Goal: Navigation & Orientation: Find specific page/section

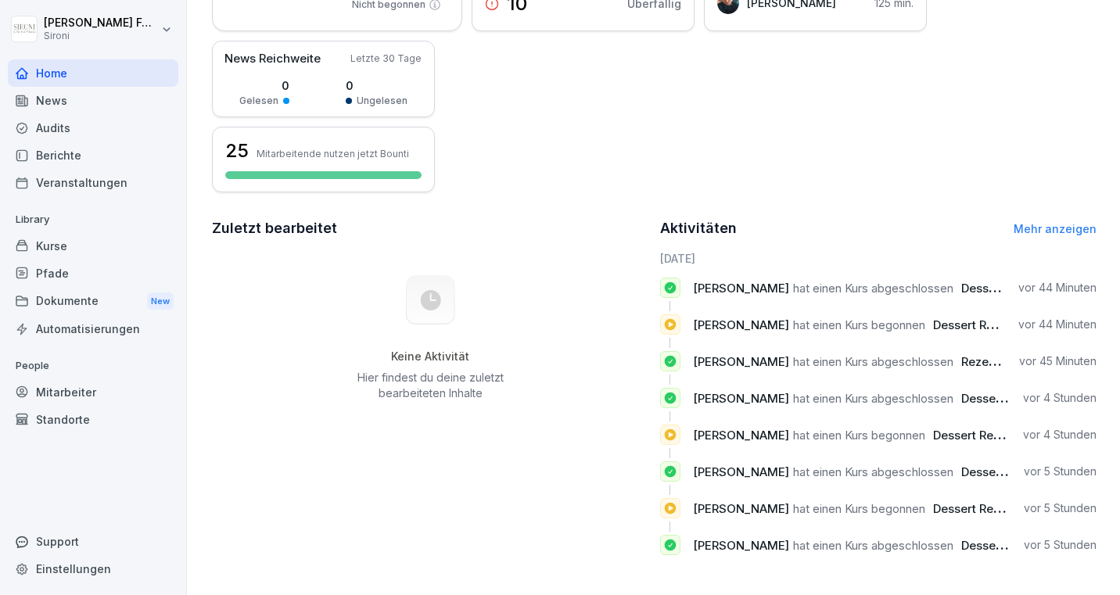
scroll to position [259, 0]
click at [104, 394] on div "Mitarbeiter" at bounding box center [93, 392] width 171 height 27
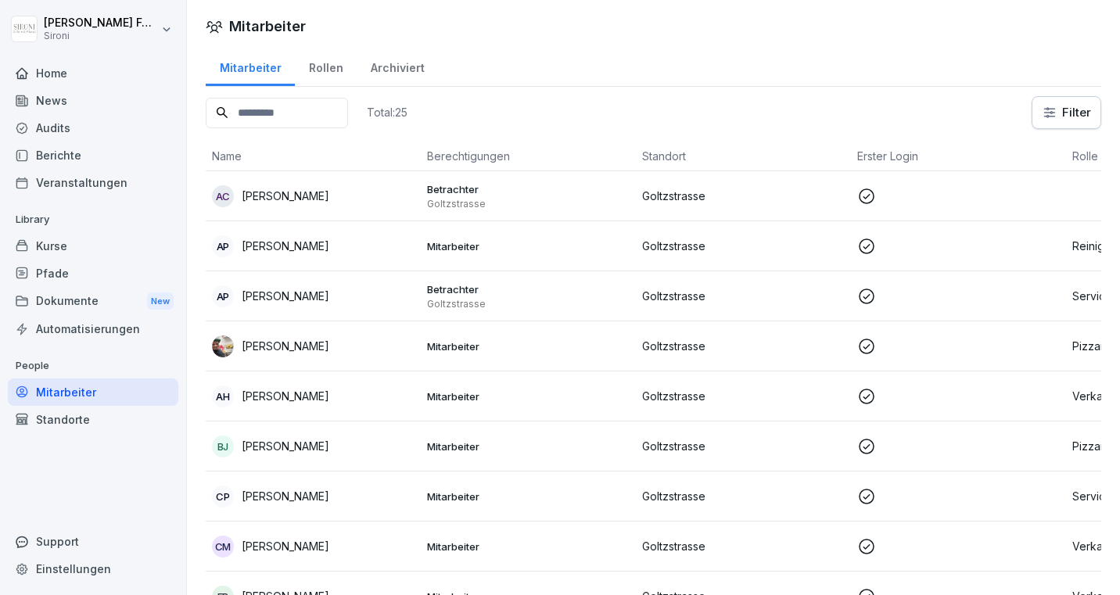
click at [96, 157] on div "Berichte" at bounding box center [93, 155] width 171 height 27
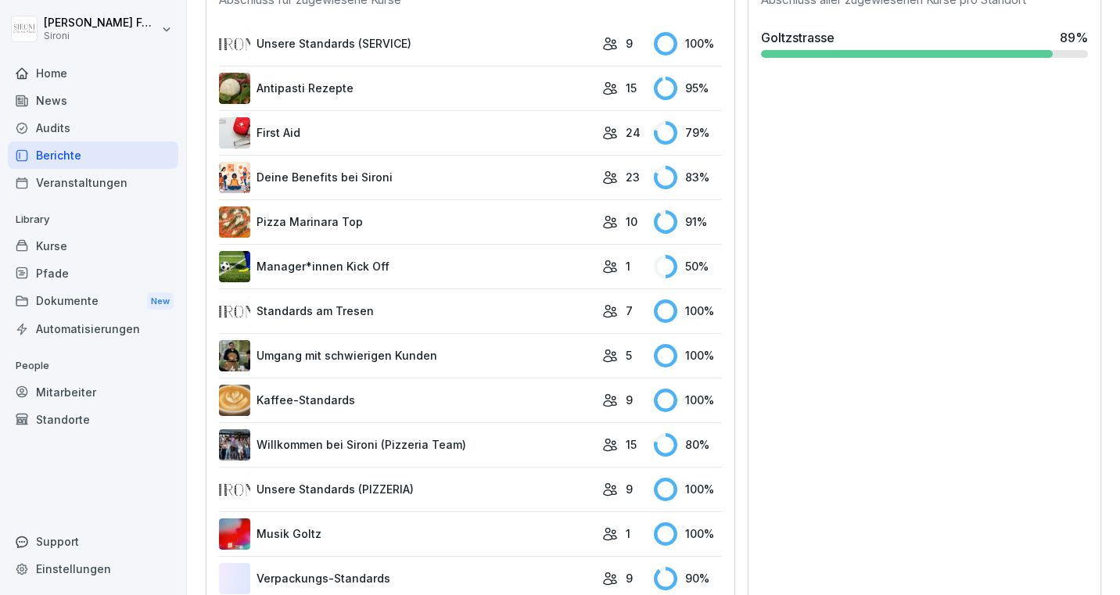
scroll to position [496, 0]
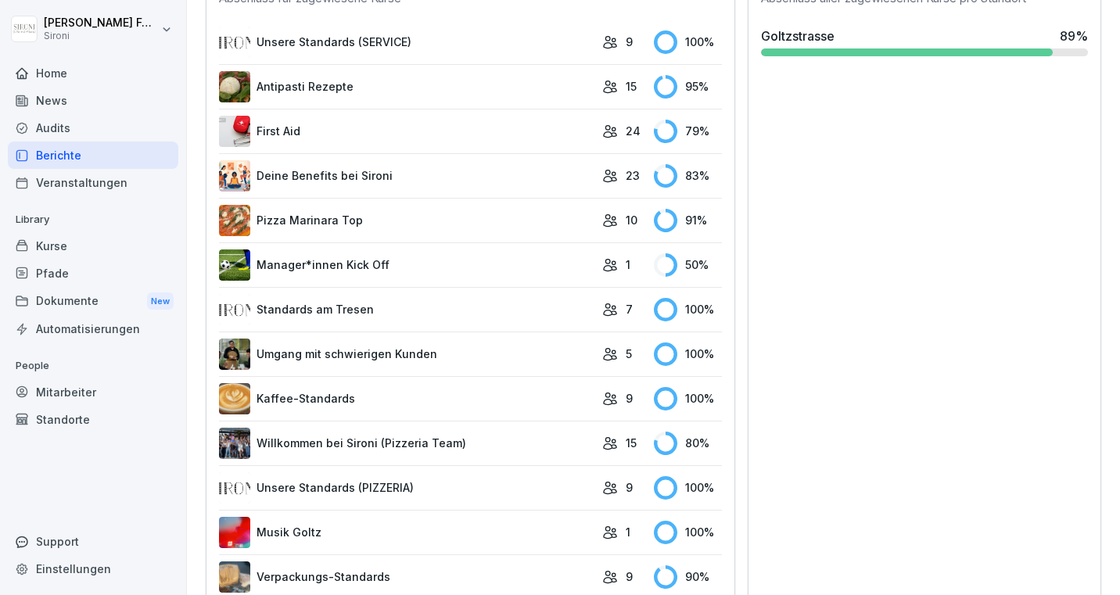
click at [477, 88] on link "Antipasti Rezepte" at bounding box center [406, 86] width 375 height 31
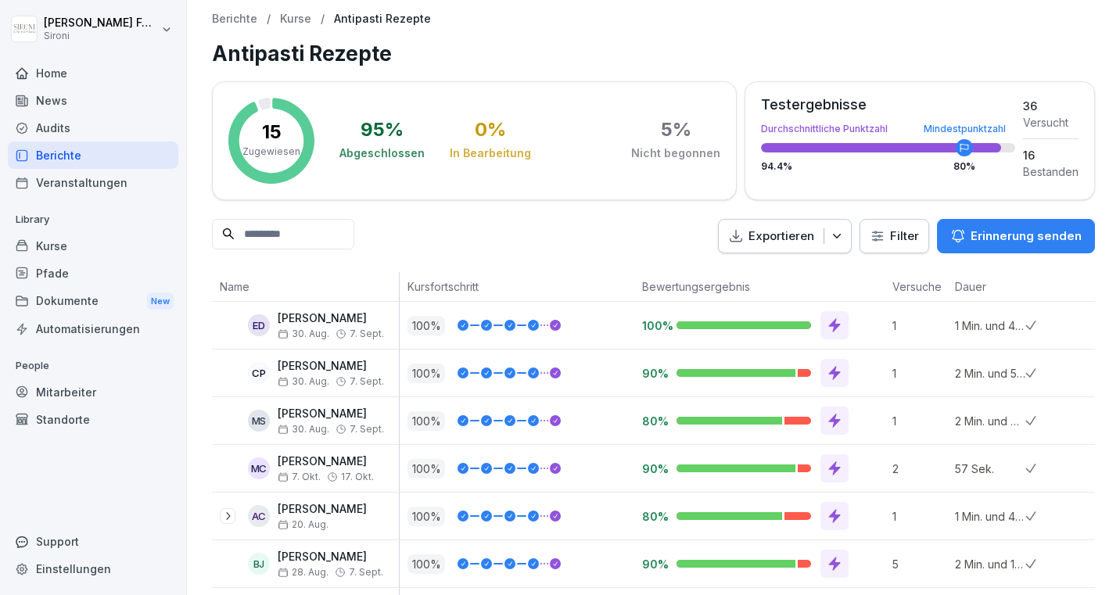
click at [295, 20] on p "Kurse" at bounding box center [295, 19] width 31 height 13
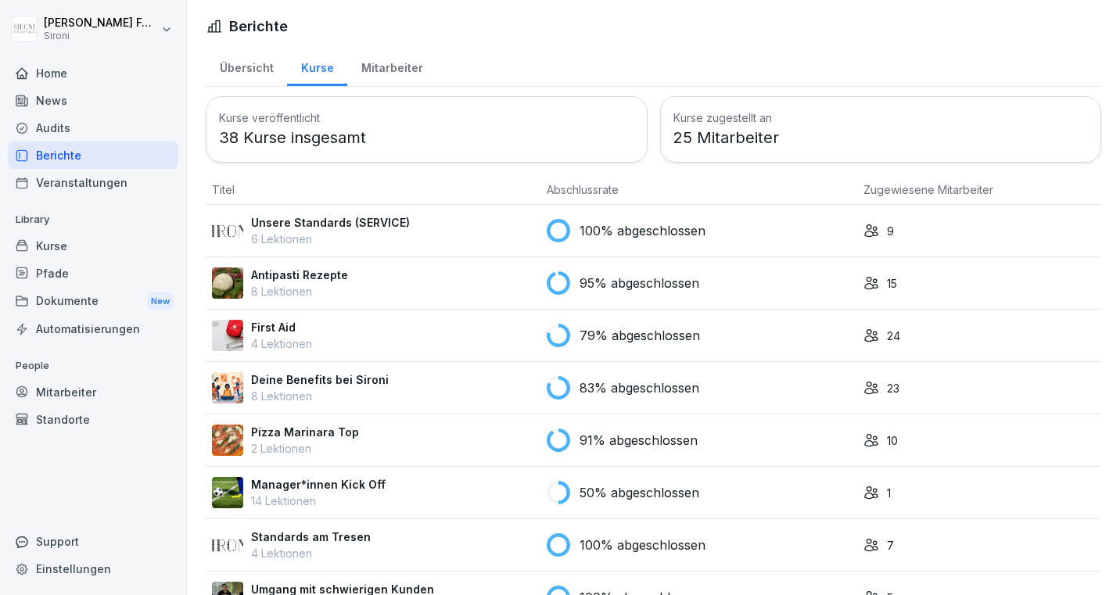
click at [409, 339] on div "First Aid 4 Lektionen" at bounding box center [373, 335] width 322 height 33
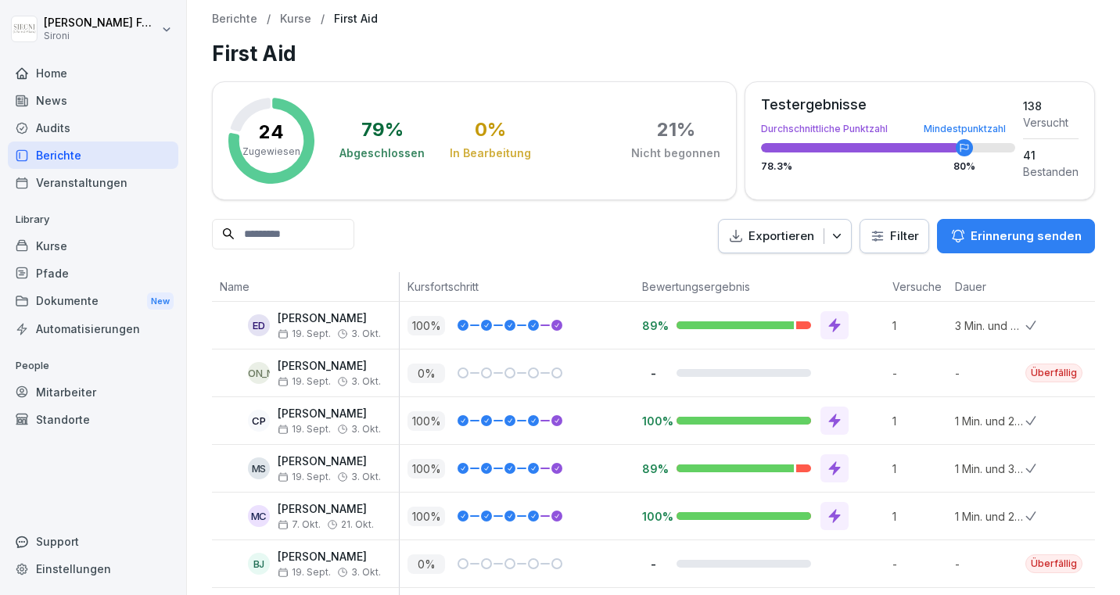
click at [82, 239] on div "Kurse" at bounding box center [93, 245] width 171 height 27
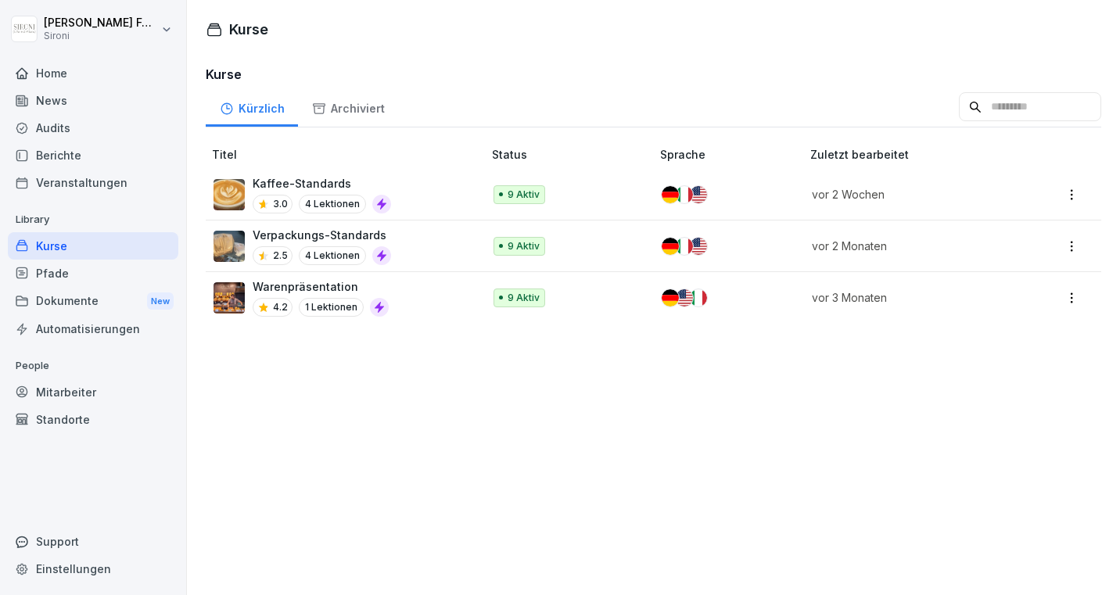
click at [82, 71] on div "Home" at bounding box center [93, 72] width 171 height 27
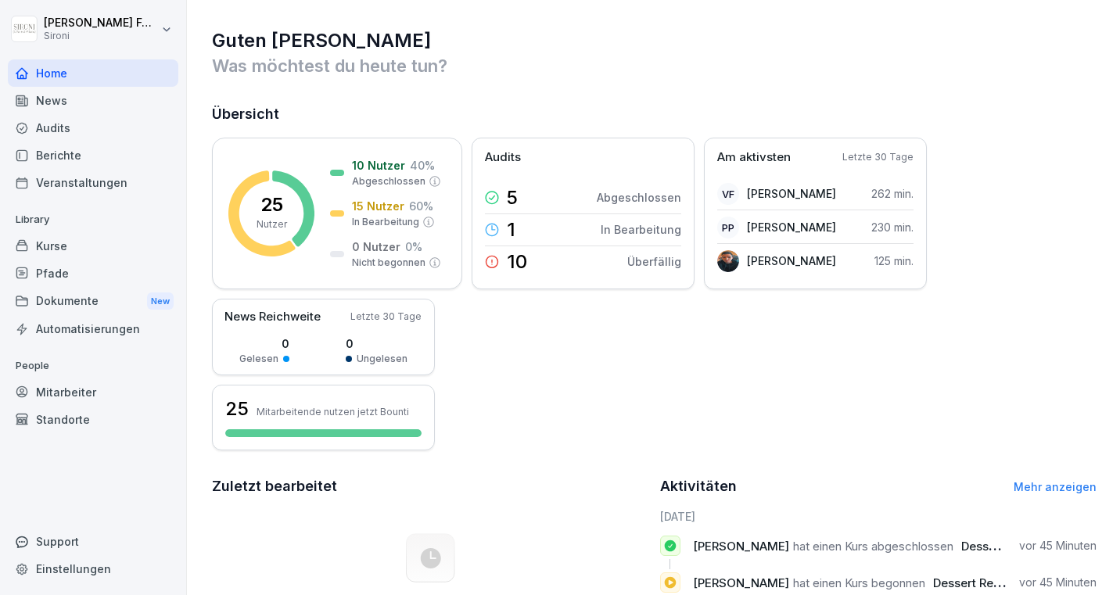
click at [90, 252] on div "Kurse" at bounding box center [93, 245] width 171 height 27
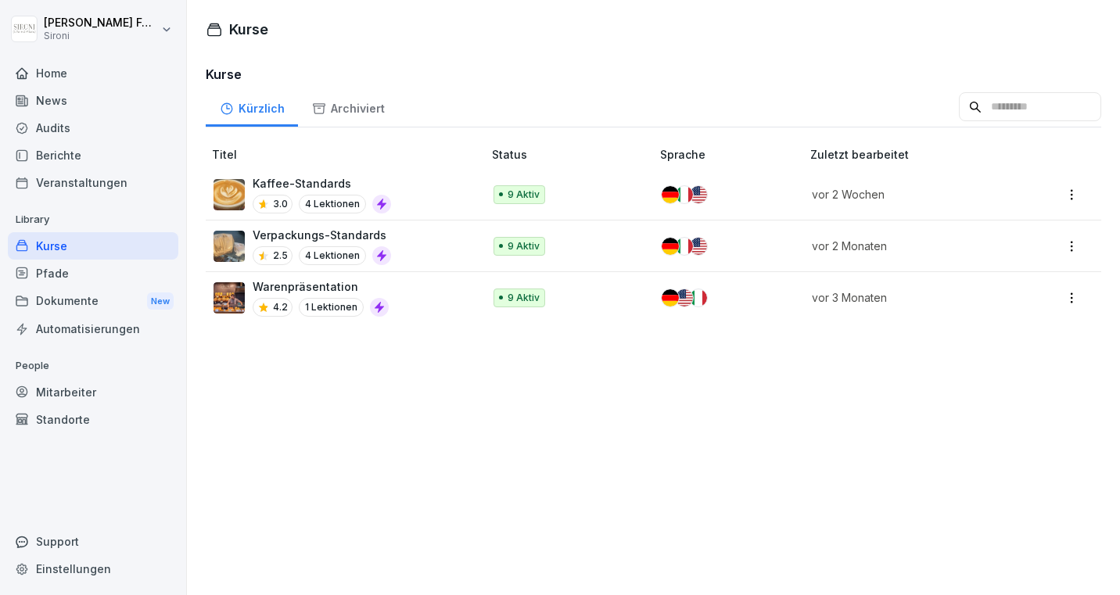
click at [88, 161] on div "Berichte" at bounding box center [93, 155] width 171 height 27
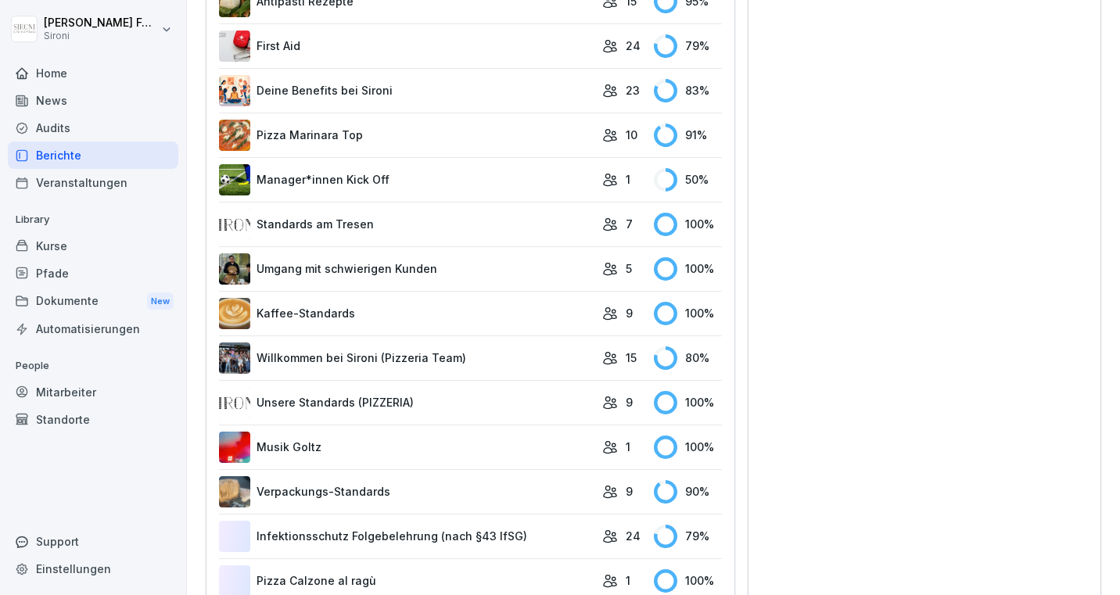
scroll to position [583, 0]
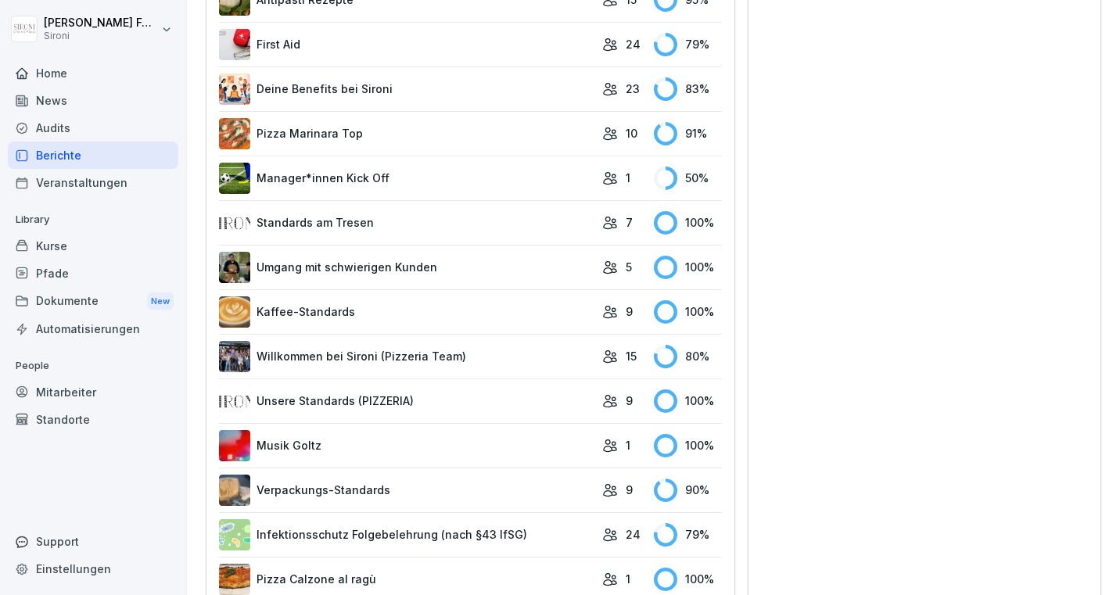
click at [449, 179] on link "Manager*innen Kick Off" at bounding box center [406, 178] width 375 height 31
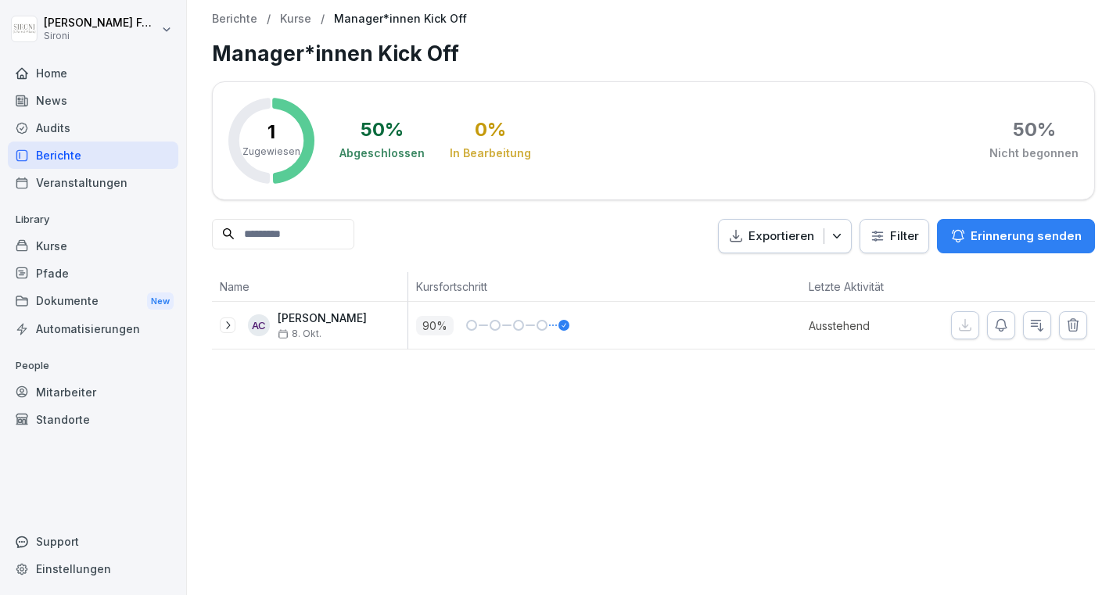
click at [293, 20] on p "Kurse" at bounding box center [295, 19] width 31 height 13
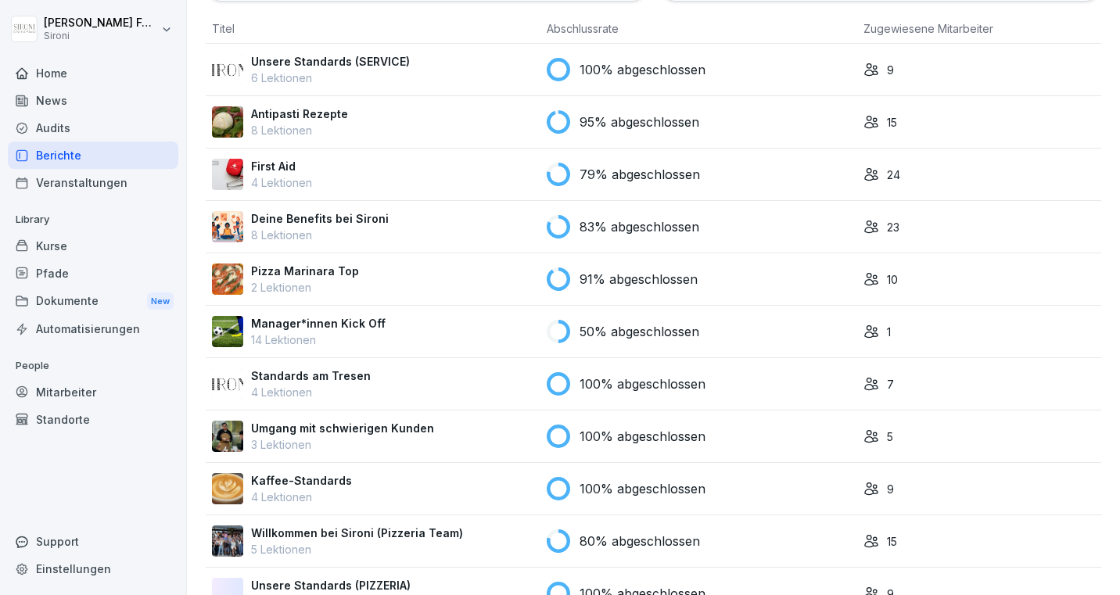
scroll to position [174, 0]
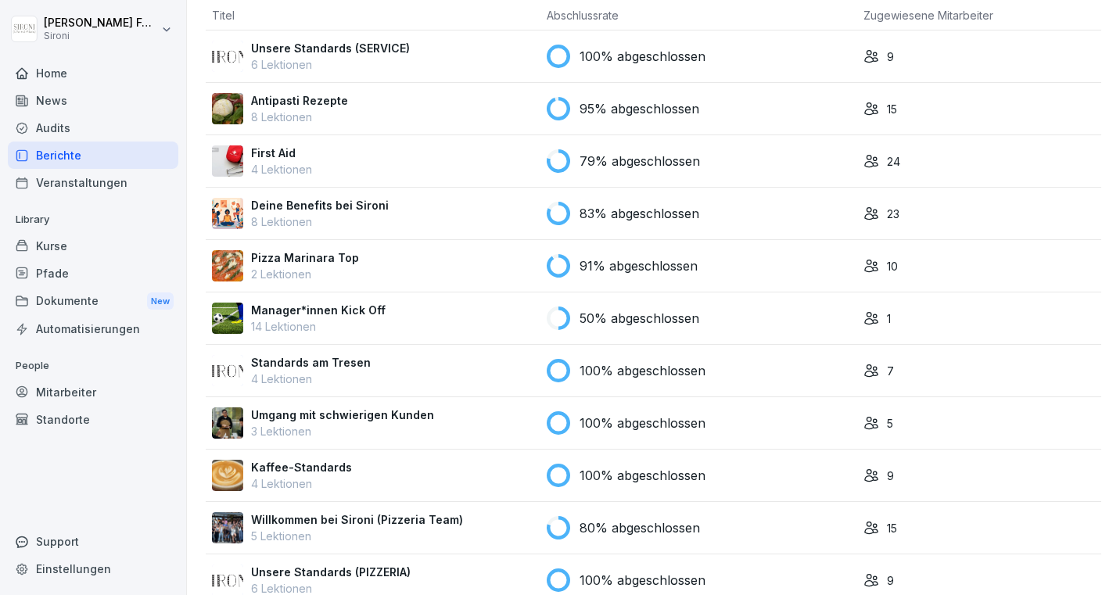
click at [407, 192] on td "Deine Benefits bei Sironi 8 Lektionen" at bounding box center [373, 214] width 335 height 52
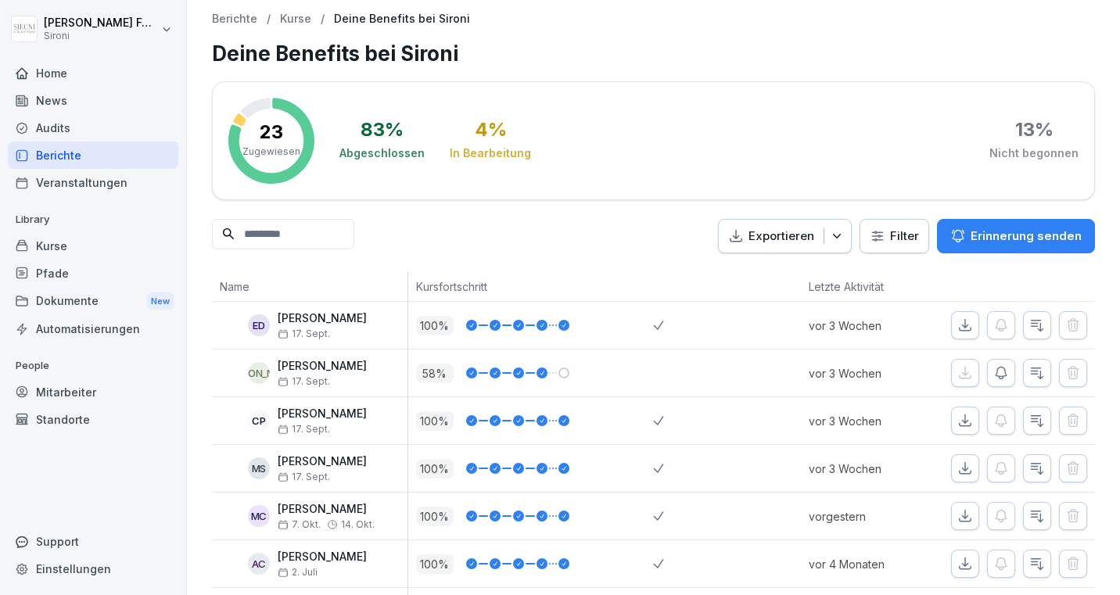
click at [108, 99] on div "News" at bounding box center [93, 100] width 171 height 27
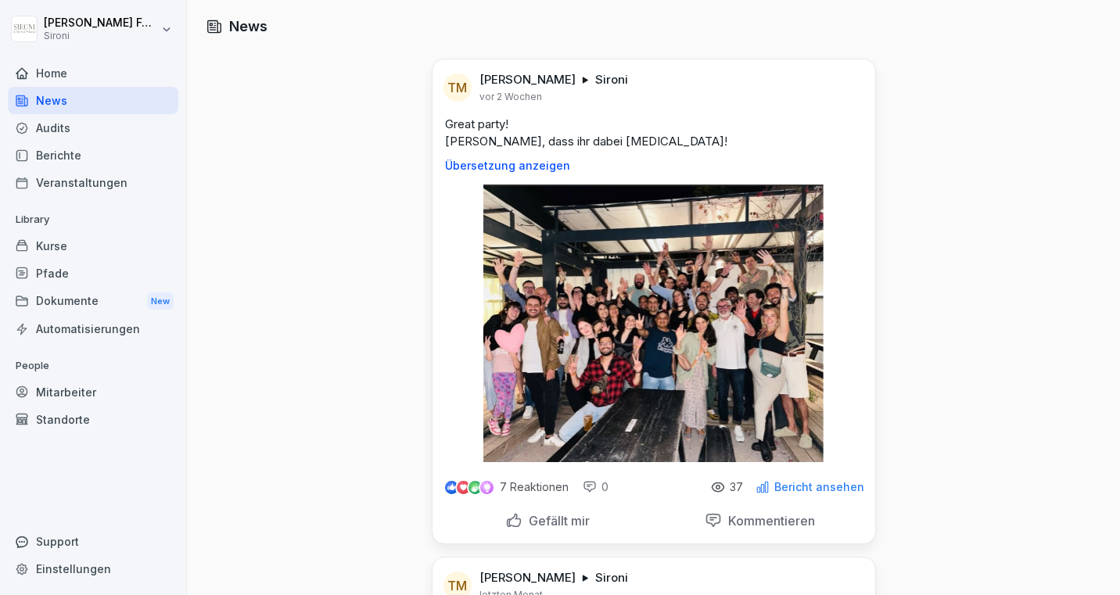
click at [109, 127] on div "Audits" at bounding box center [93, 127] width 171 height 27
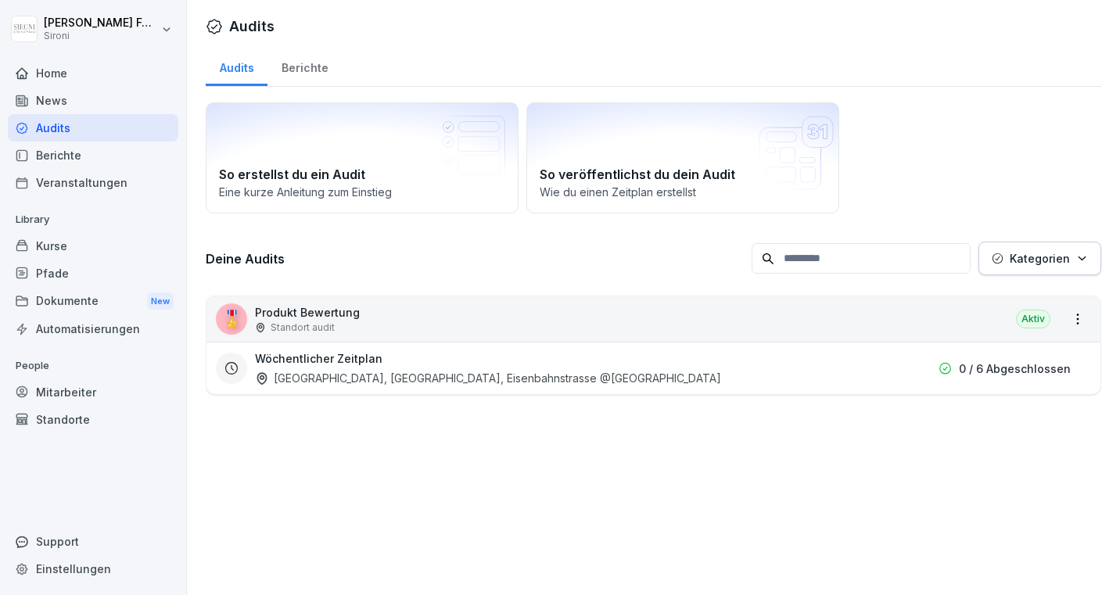
click at [117, 69] on div "Home" at bounding box center [93, 72] width 171 height 27
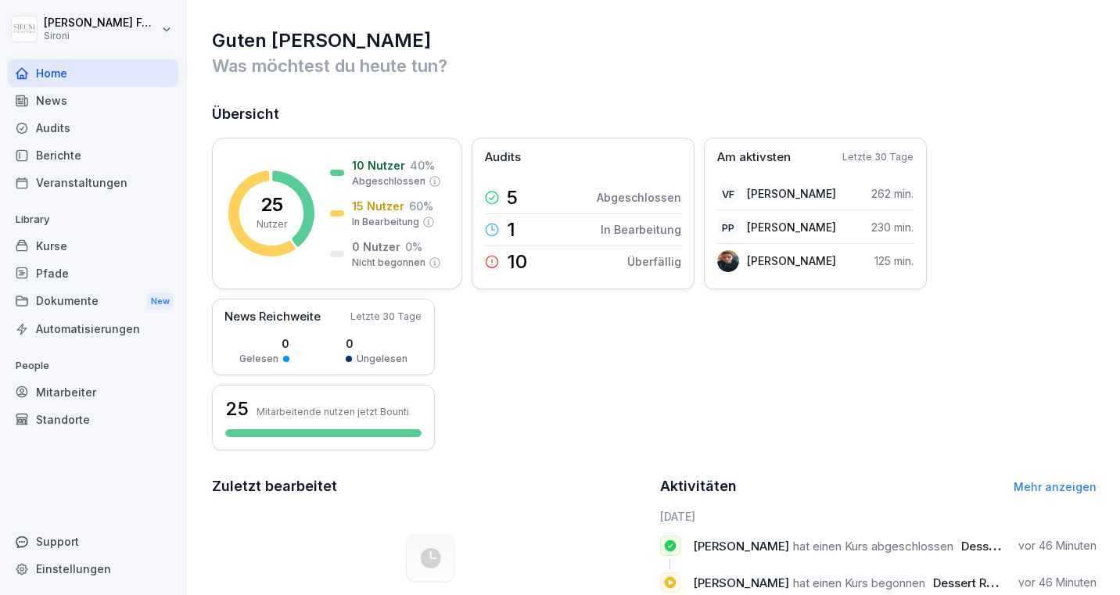
click at [110, 184] on div "Veranstaltungen" at bounding box center [93, 182] width 171 height 27
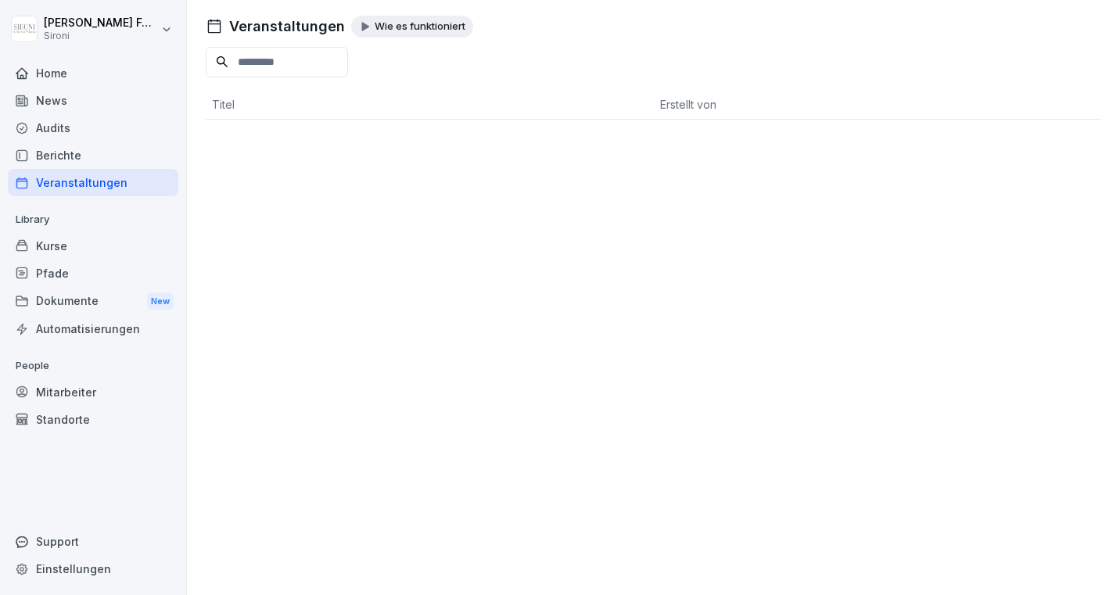
click at [104, 160] on div "Berichte" at bounding box center [93, 155] width 171 height 27
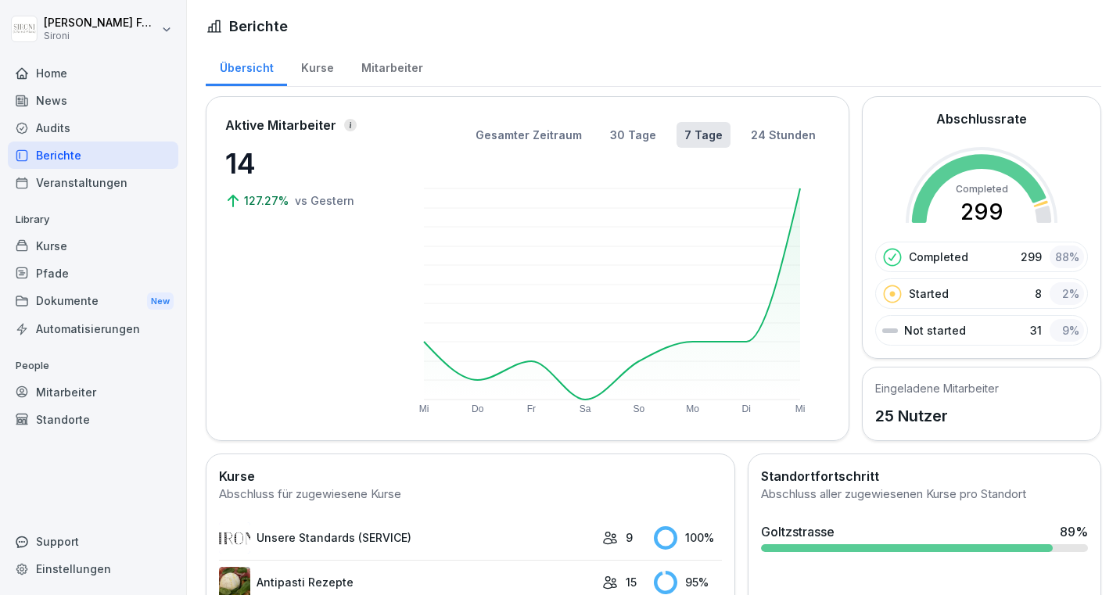
click at [375, 66] on div "Mitarbeiter" at bounding box center [391, 66] width 89 height 40
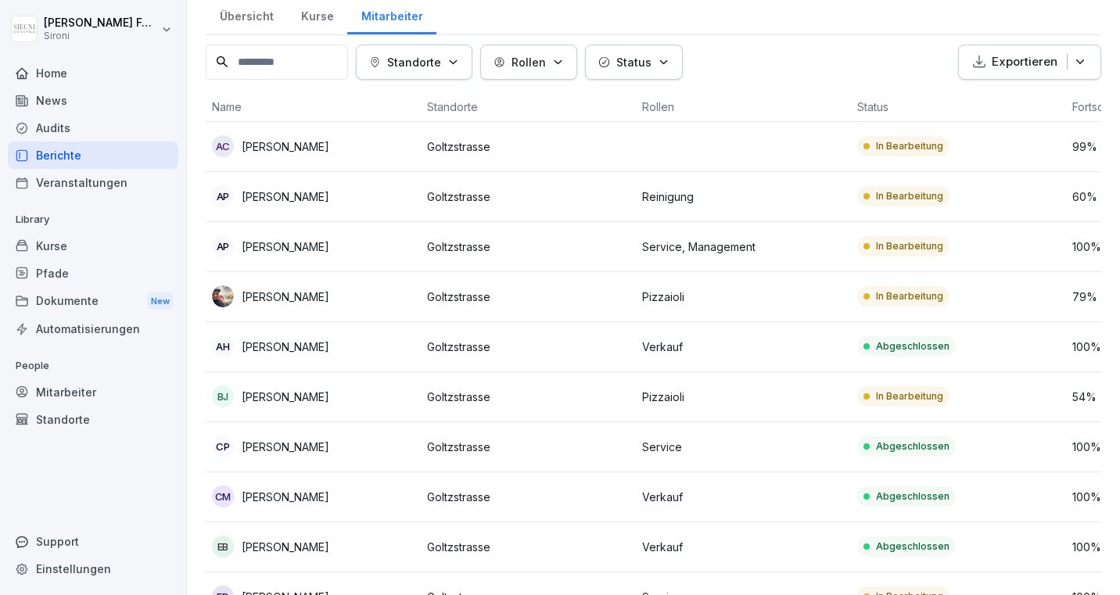
scroll to position [48, 0]
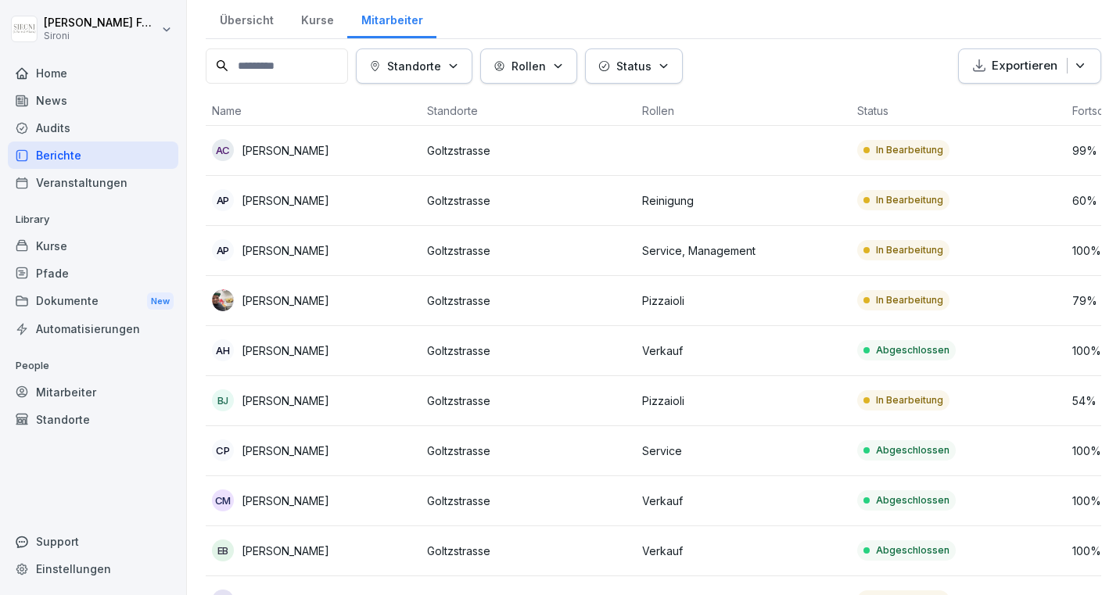
click at [95, 391] on div "Mitarbeiter" at bounding box center [93, 392] width 171 height 27
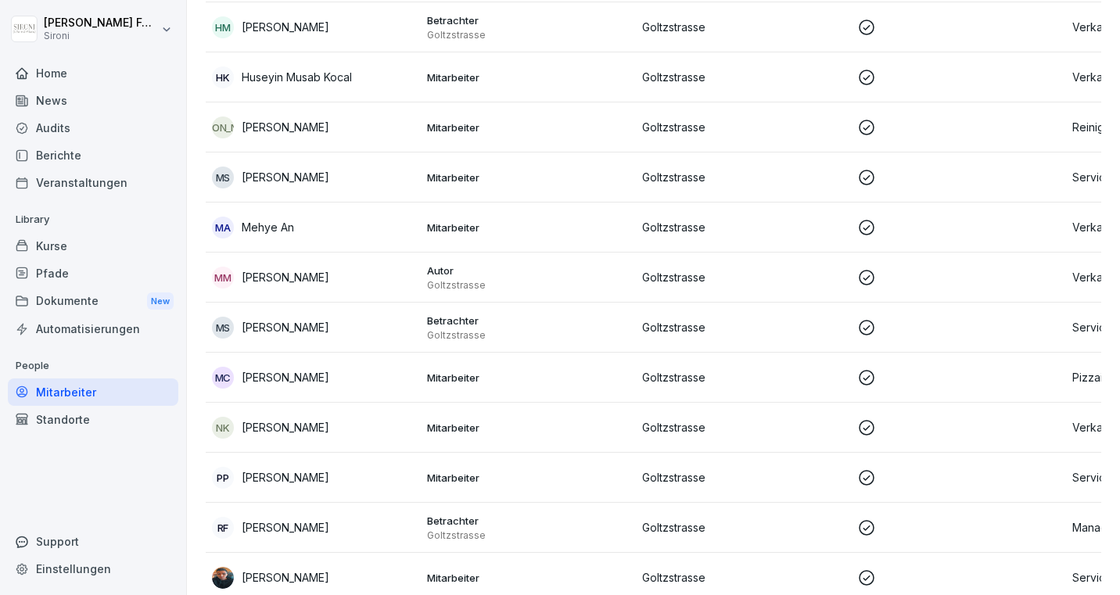
scroll to position [734, 0]
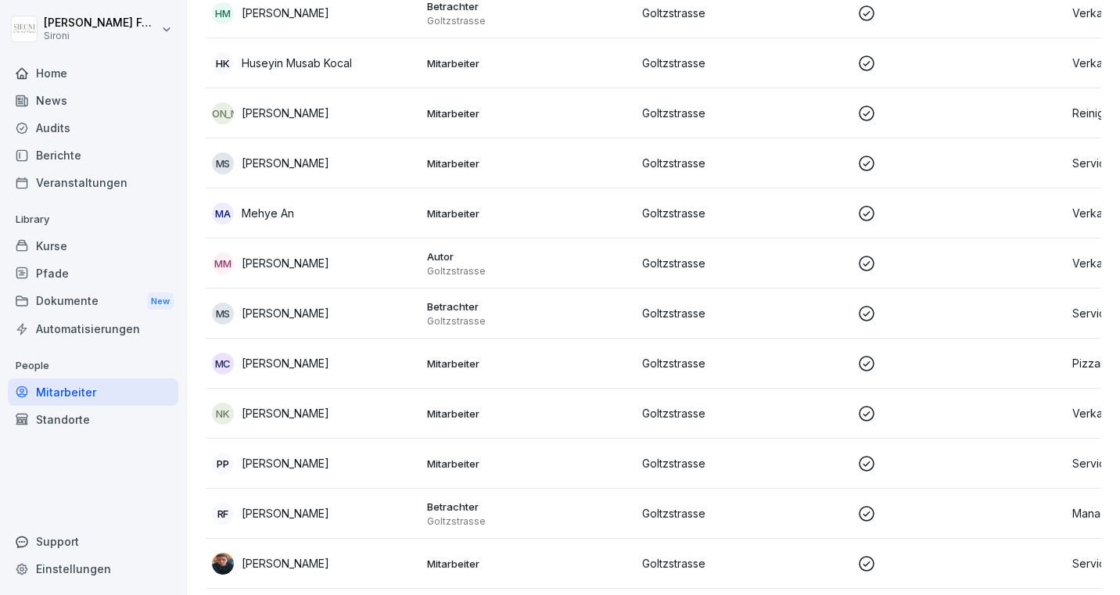
click at [309, 418] on div "NK Nuren Khatib" at bounding box center [313, 414] width 203 height 22
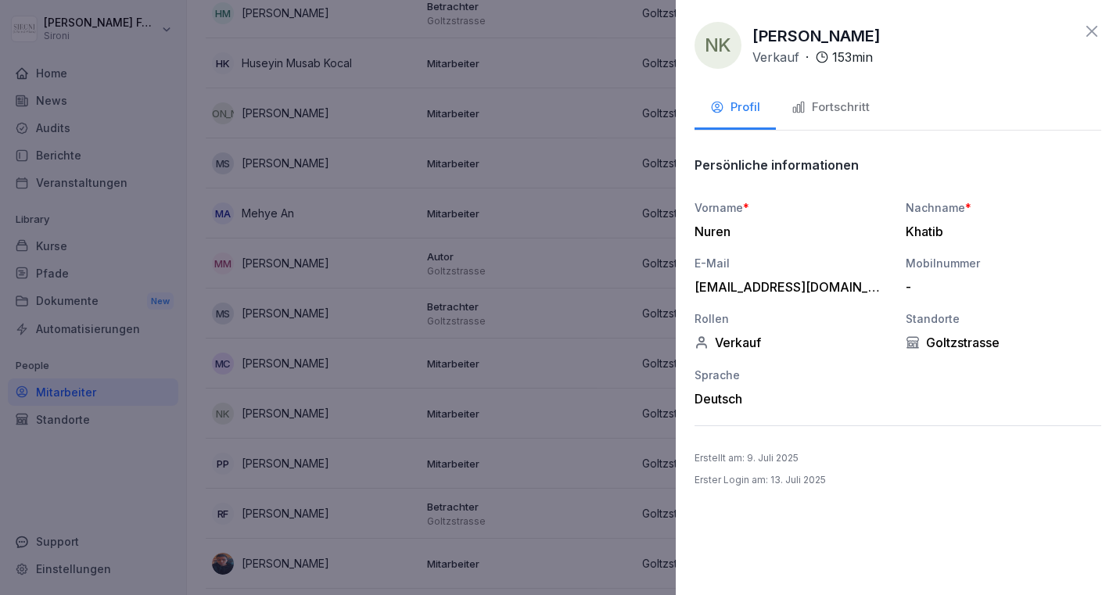
click at [836, 106] on div "Fortschritt" at bounding box center [831, 108] width 78 height 18
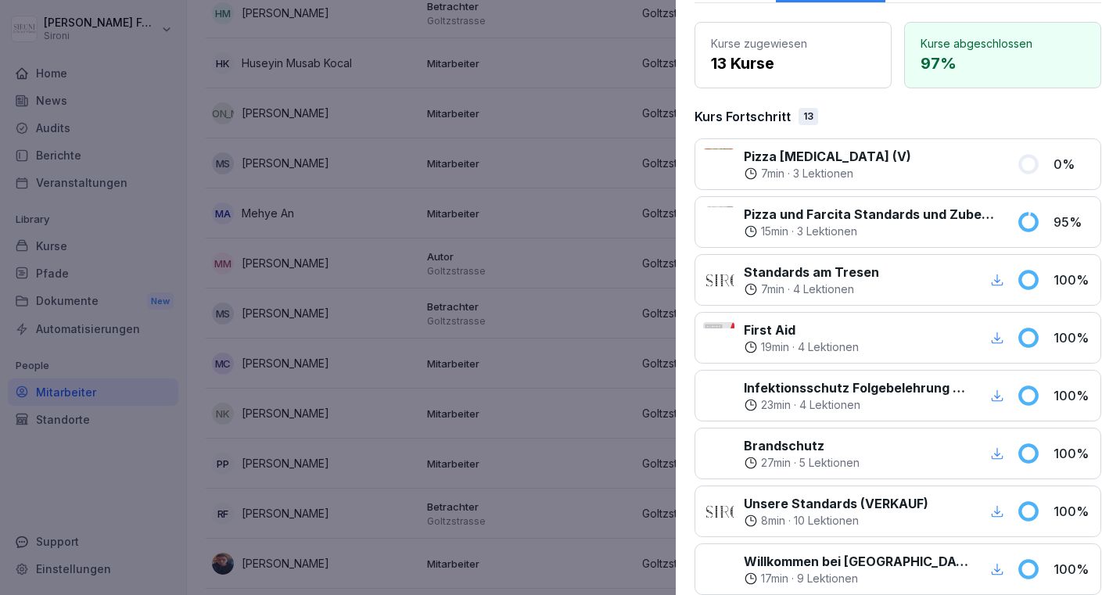
scroll to position [0, 0]
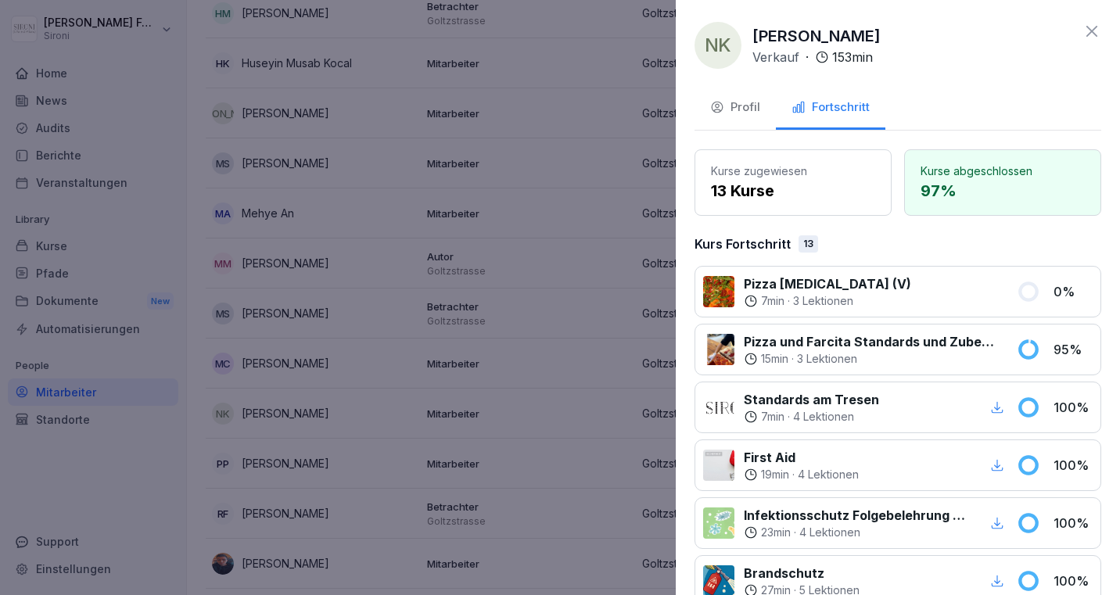
click at [1095, 27] on icon at bounding box center [1092, 31] width 19 height 19
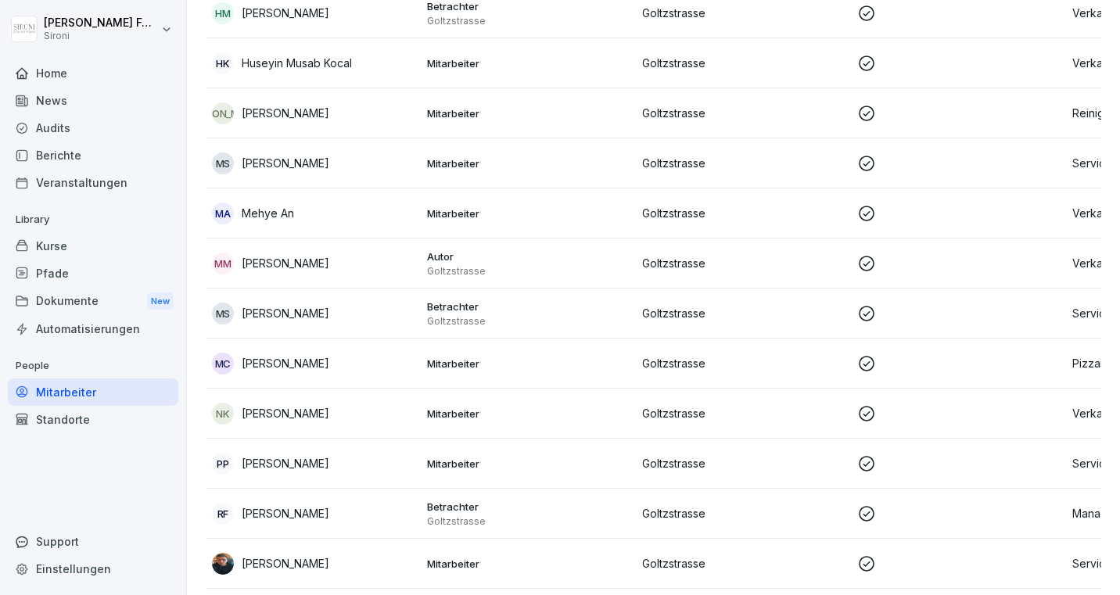
click at [110, 70] on div "Home" at bounding box center [93, 72] width 171 height 27
